Goal: Task Accomplishment & Management: Use online tool/utility

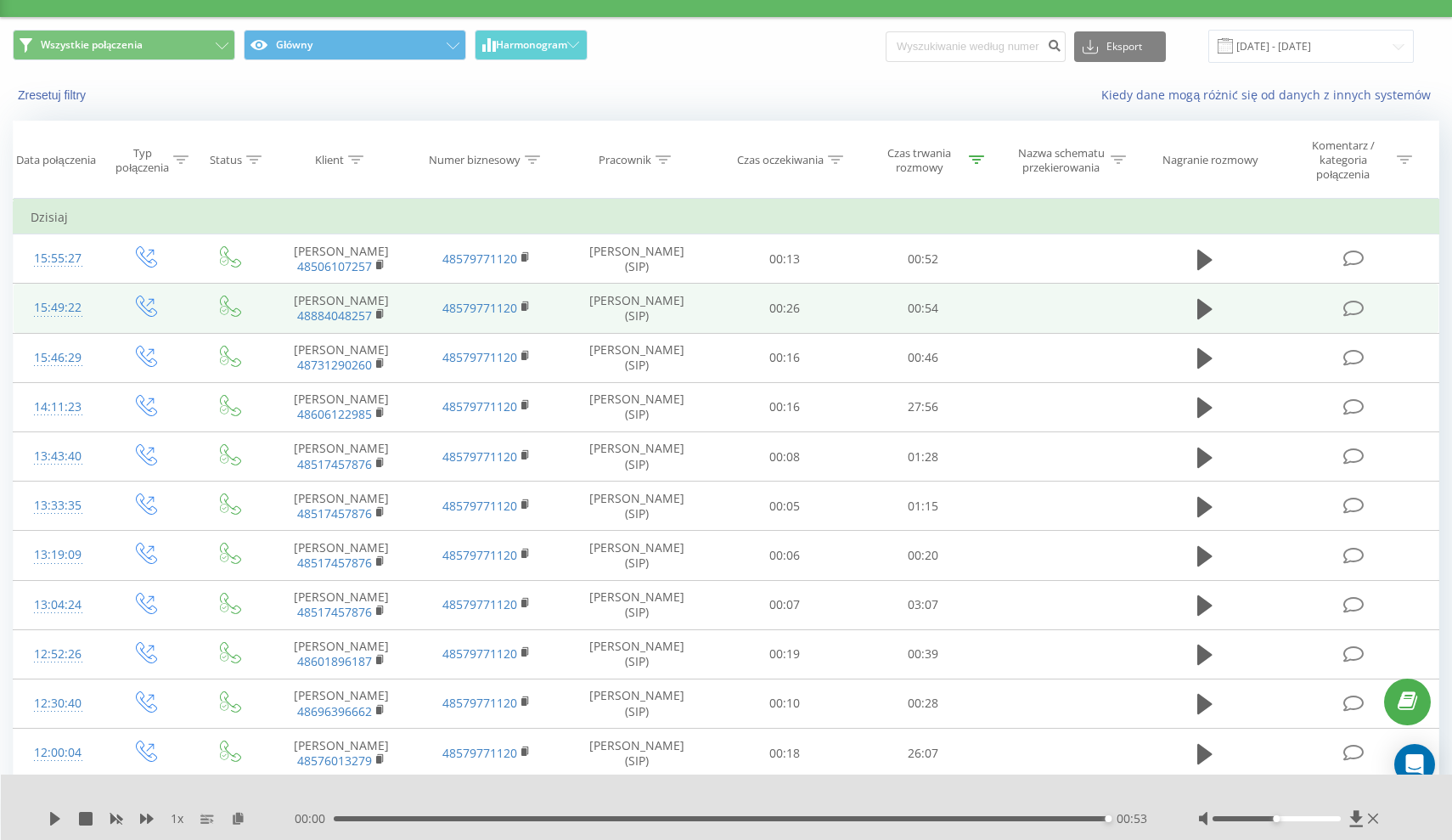
scroll to position [90, 0]
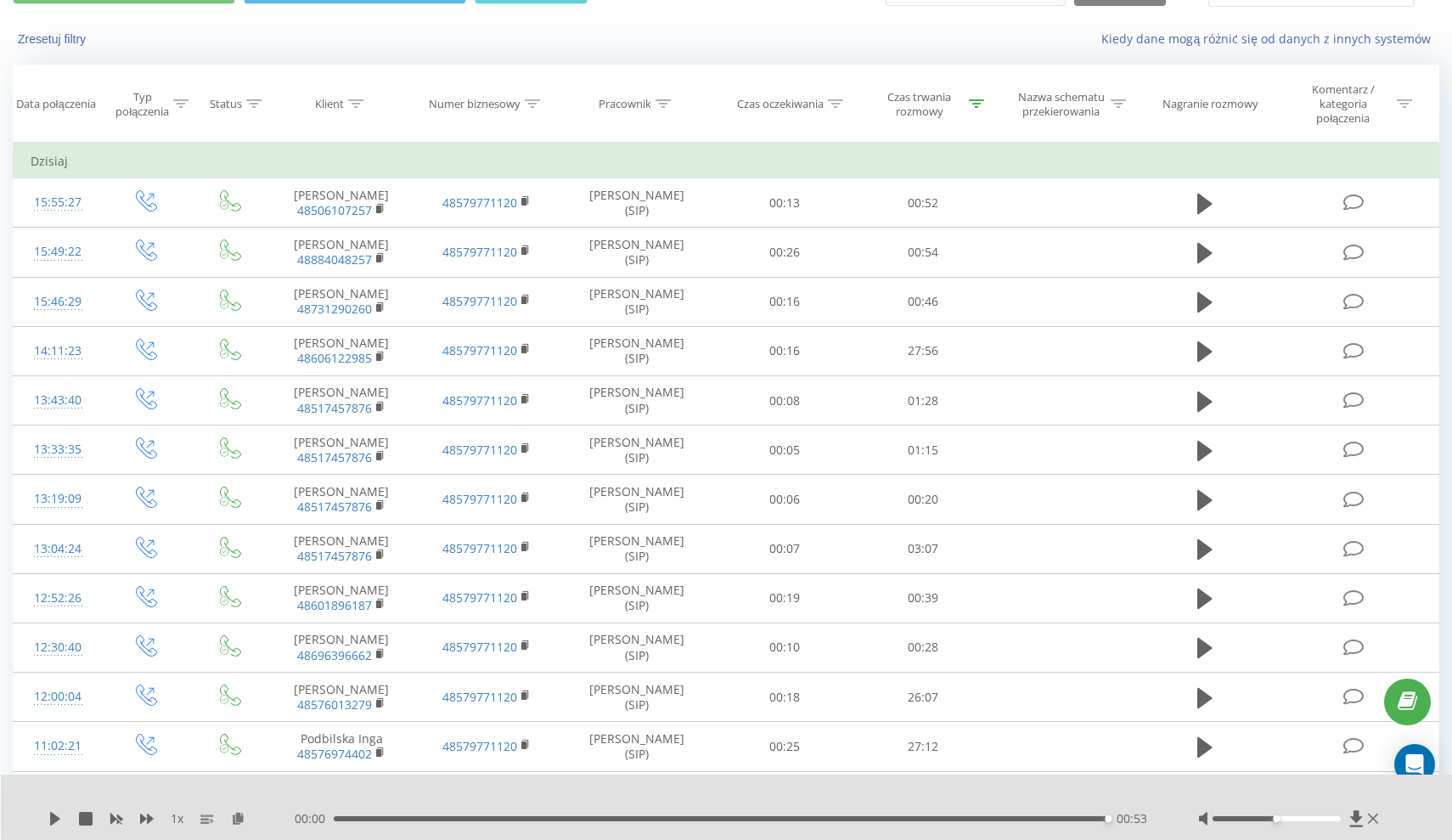
click at [975, 99] on div at bounding box center [977, 104] width 16 height 15
click at [938, 219] on input "00:20" at bounding box center [924, 233] width 150 height 30
click at [986, 413] on icon at bounding box center [1374, 819] width 10 height 14
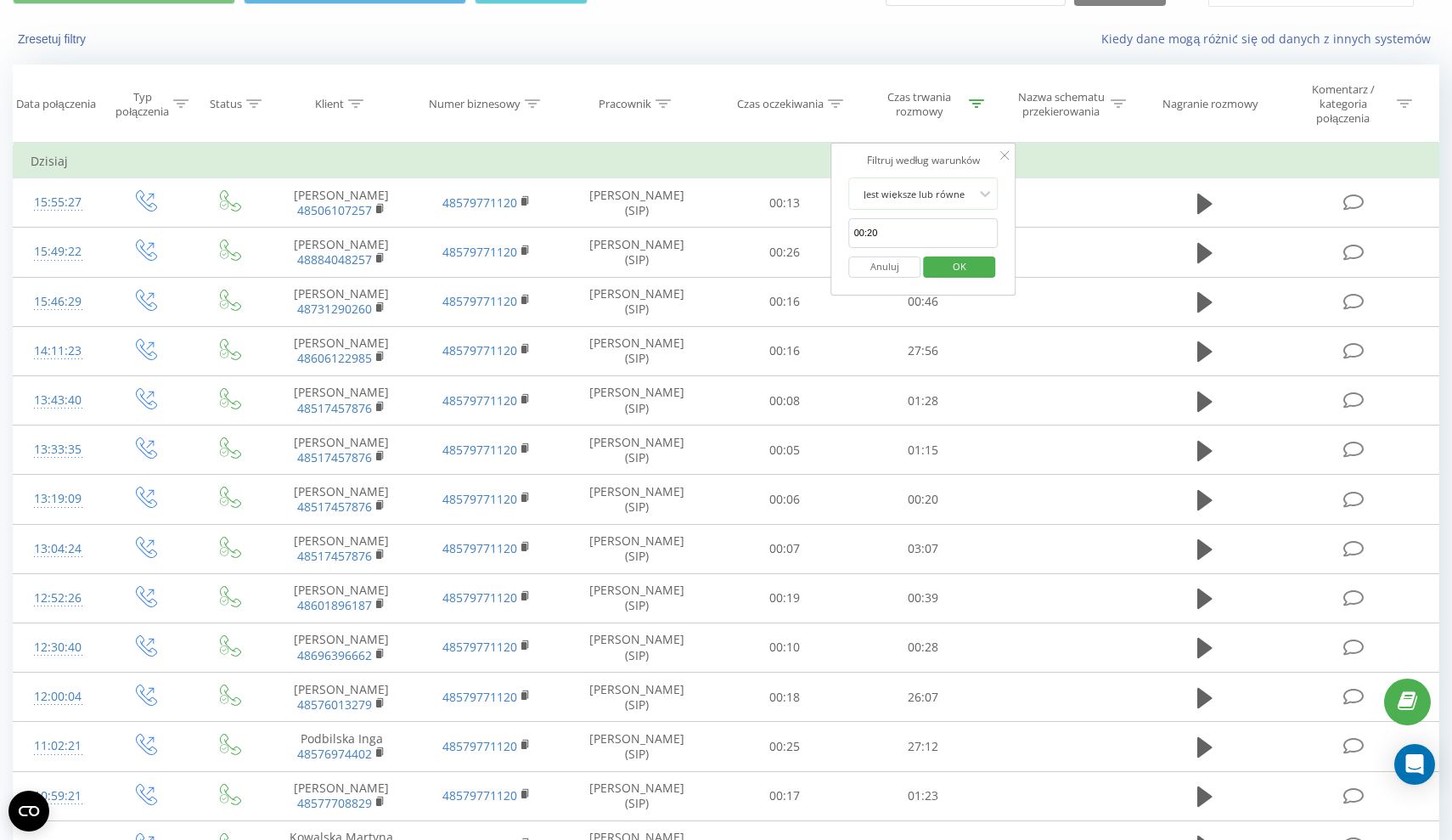
click at [938, 235] on input "00:20" at bounding box center [924, 233] width 150 height 30
type input "00:00"
click at [951, 266] on span "OK" at bounding box center [959, 266] width 48 height 26
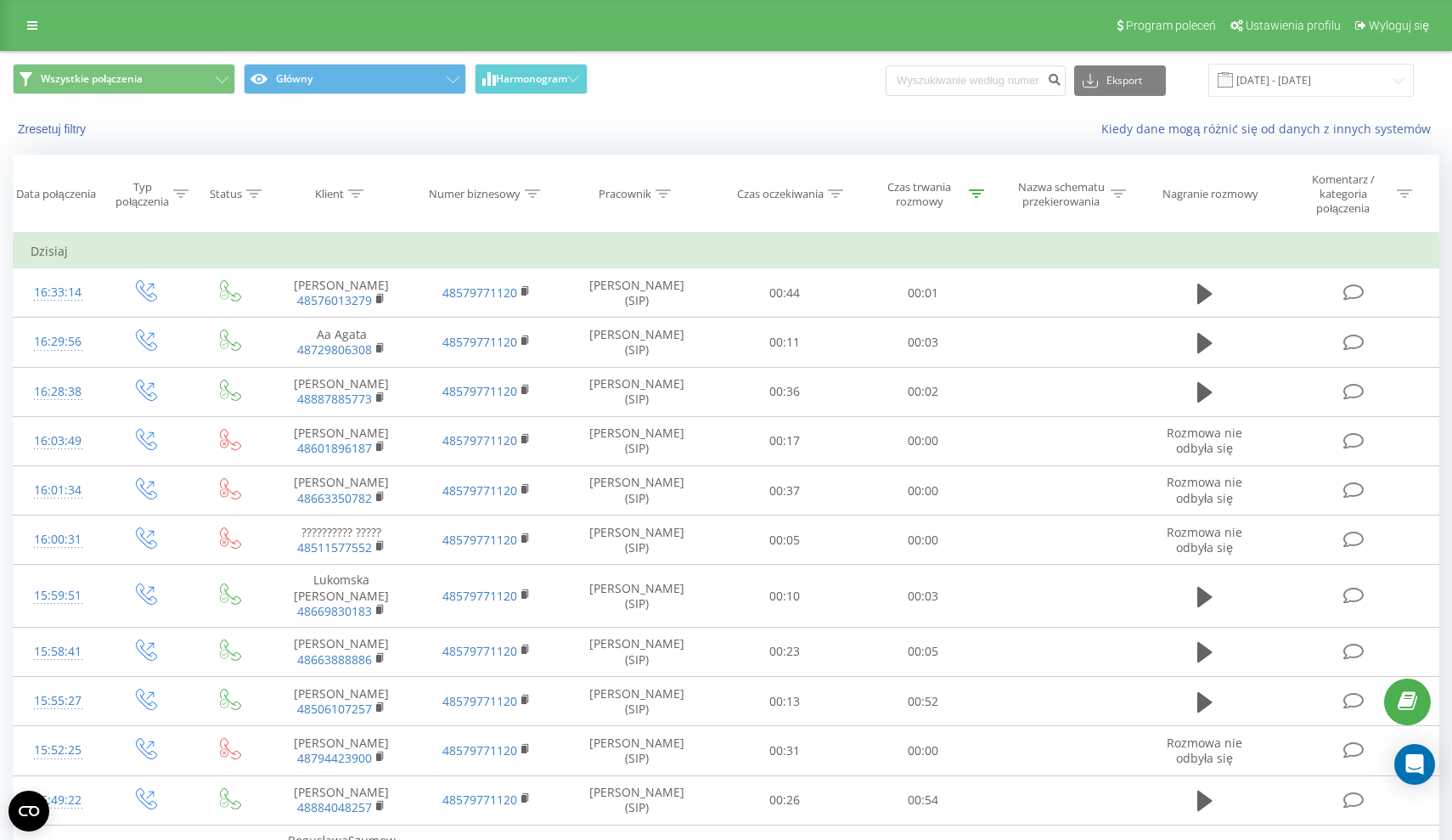
click at [978, 197] on icon at bounding box center [977, 194] width 16 height 9
click at [947, 316] on input "00:00" at bounding box center [924, 323] width 150 height 30
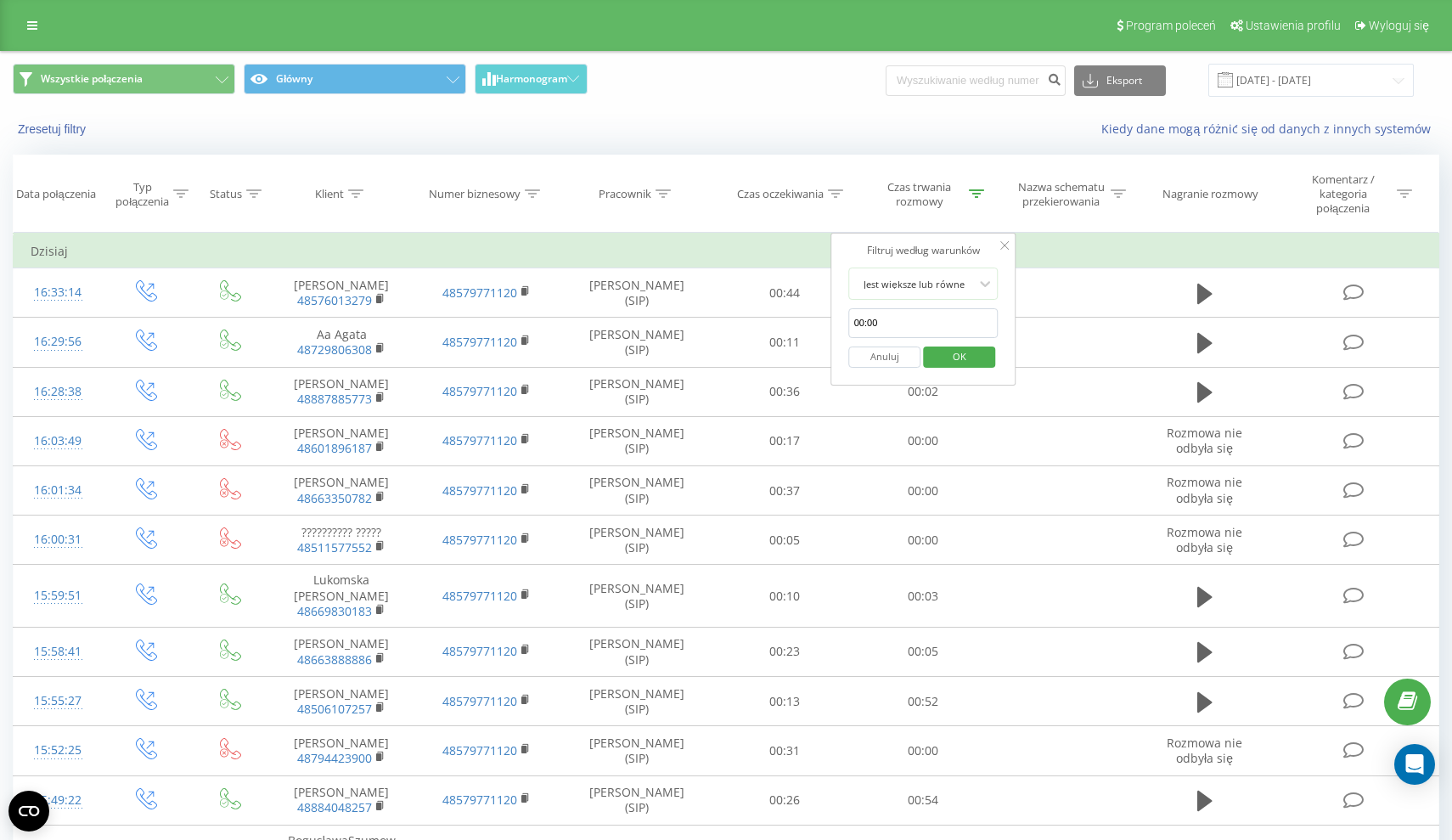
click at [947, 316] on input "00:00" at bounding box center [924, 323] width 150 height 30
type input "00:20"
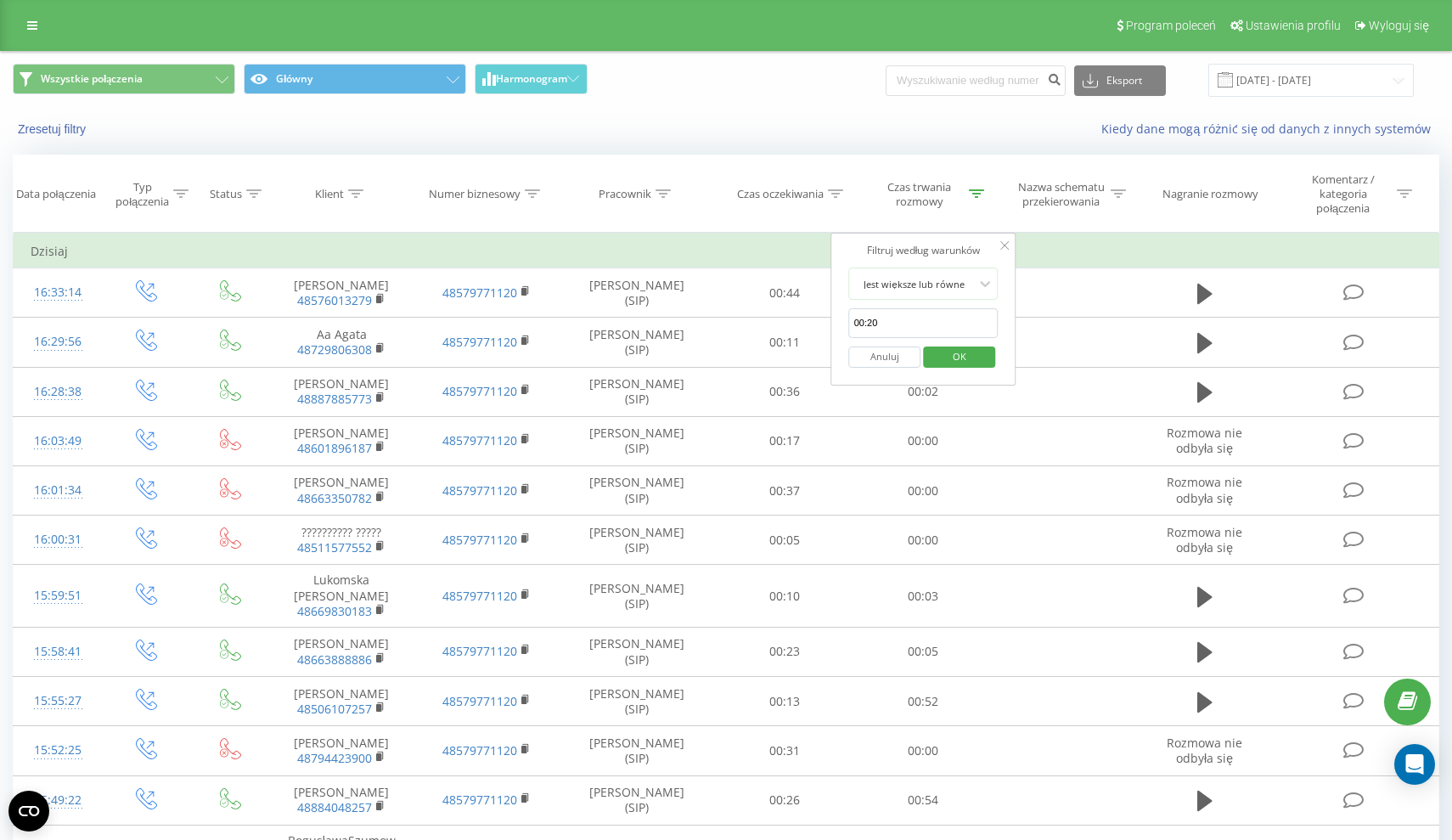
click at [978, 361] on span "OK" at bounding box center [959, 356] width 48 height 26
